Goal: Task Accomplishment & Management: Complete application form

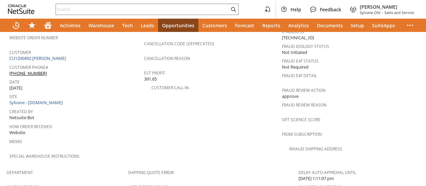
scroll to position [488, 0]
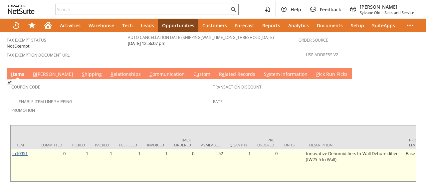
click at [24, 151] on link "in10951" at bounding box center [19, 154] width 15 height 6
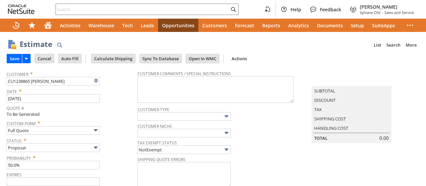
type input "10/5/2025"
type input "[DATE]"
type input "Add"
type input "Copy Previous"
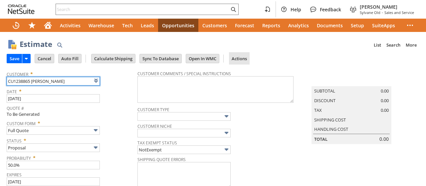
type input "Intelligent Recommendations ⁰"
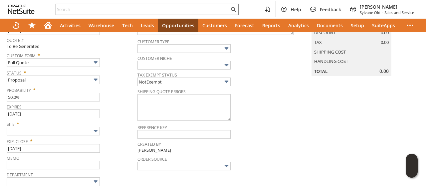
scroll to position [214, 0]
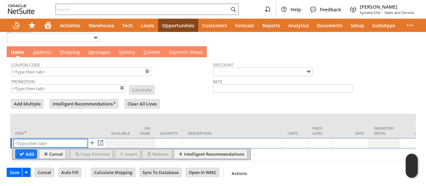
click at [54, 139] on input "text" at bounding box center [51, 143] width 74 height 8
paste input "qu13367"
type input "qu13367"
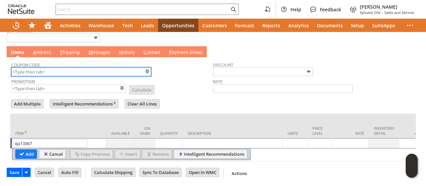
click at [81, 68] on input "text" at bounding box center [81, 72] width 140 height 9
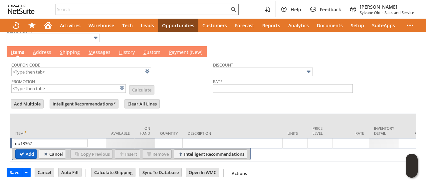
click at [26, 148] on div "qu13367 List Search" at bounding box center [59, 143] width 91 height 8
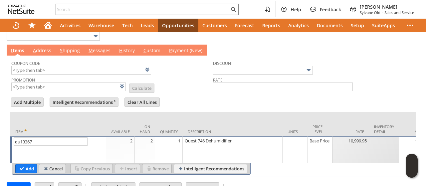
click at [54, 167] on input "Cancel" at bounding box center [52, 169] width 26 height 9
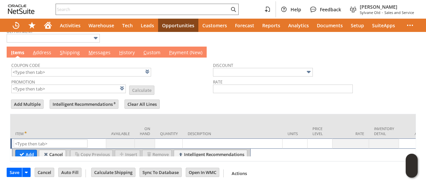
scroll to position [213, 0]
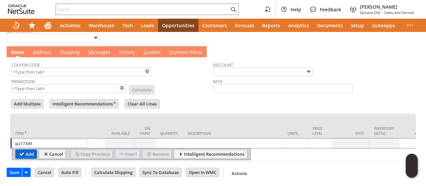
click at [30, 151] on input "Add" at bounding box center [26, 154] width 21 height 9
paste input "qu17349"
type input "qu17349qu17349"
click at [88, 8] on input "text" at bounding box center [143, 9] width 174 height 8
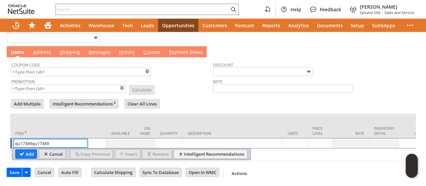
click at [44, 150] on input "Cancel" at bounding box center [52, 154] width 26 height 9
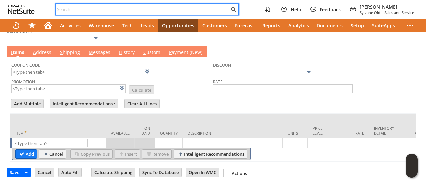
paste input "qu17349"
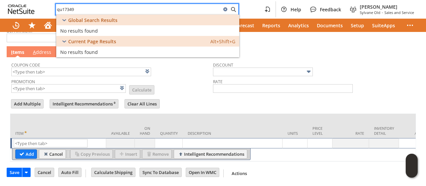
type input "qu17349"
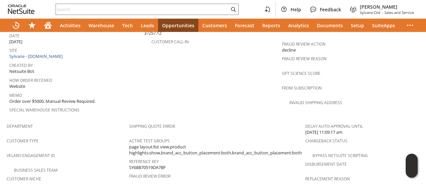
scroll to position [494, 0]
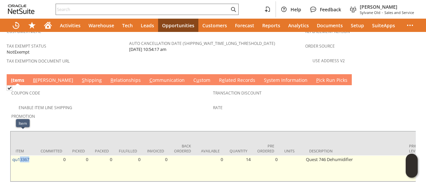
drag, startPoint x: 32, startPoint y: 133, endPoint x: 15, endPoint y: 139, distance: 17.5
click at [17, 156] on td "qu13367" at bounding box center [23, 169] width 25 height 26
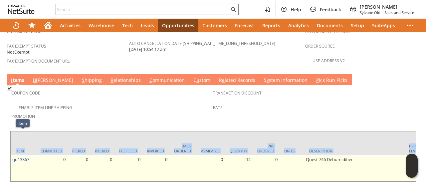
drag, startPoint x: 9, startPoint y: 140, endPoint x: 12, endPoint y: 139, distance: 3.8
click at [11, 138] on div "Coupon Code Enable Item Line Shipping Promotion Transaction Discount Rate Item …" at bounding box center [213, 133] width 413 height 97
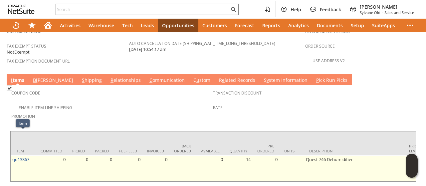
drag, startPoint x: 33, startPoint y: 146, endPoint x: 32, endPoint y: 138, distance: 7.3
click at [33, 156] on td "qu13367" at bounding box center [23, 169] width 25 height 26
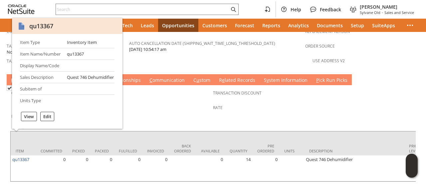
click at [42, 28] on div "qu13367" at bounding box center [41, 26] width 24 height 8
copy div "qu13367"
click at [165, 103] on div "Enable Item Line Shipping" at bounding box center [112, 107] width 202 height 8
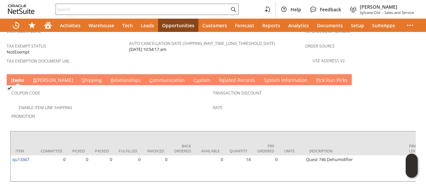
click at [80, 77] on link "S hipping" at bounding box center [91, 80] width 23 height 7
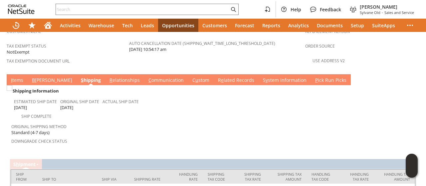
click at [24, 77] on link "I tems" at bounding box center [17, 80] width 16 height 7
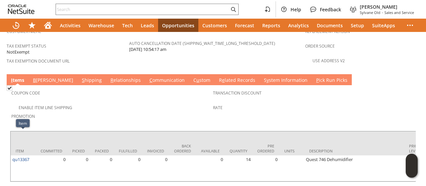
scroll to position [0, 121]
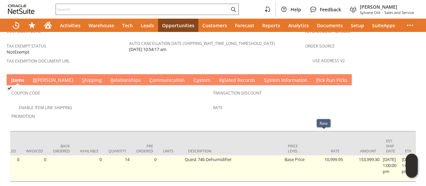
click at [325, 156] on td "10,999.95" at bounding box center [326, 169] width 37 height 26
drag, startPoint x: 325, startPoint y: 136, endPoint x: 331, endPoint y: 136, distance: 6.0
click at [331, 156] on td "10,999.95" at bounding box center [326, 169] width 37 height 26
copy td "10,999.95"
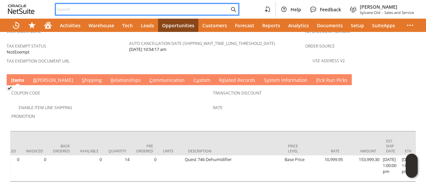
paste input "2078997489"
type input "2078997489"
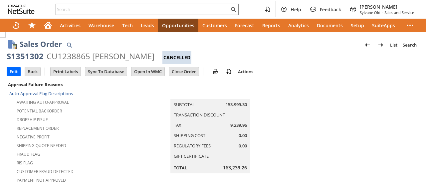
scroll to position [477, 0]
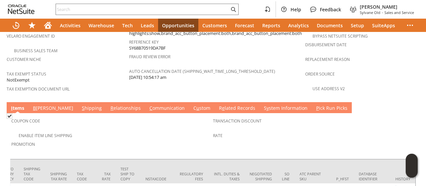
scroll to position [0, 1273]
